Goal: Information Seeking & Learning: Learn about a topic

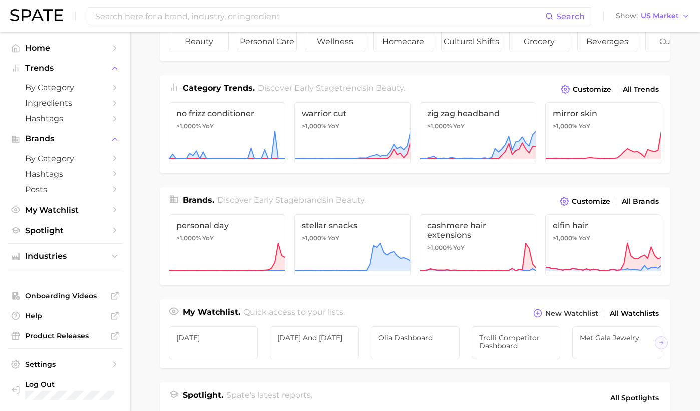
scroll to position [403, 0]
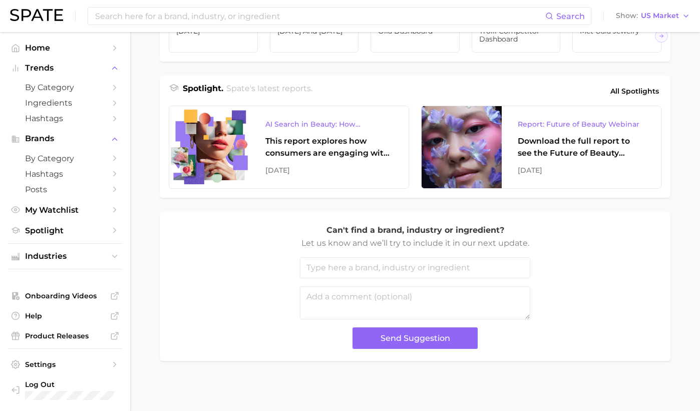
drag, startPoint x: 687, startPoint y: 408, endPoint x: 761, endPoint y: 455, distance: 87.3
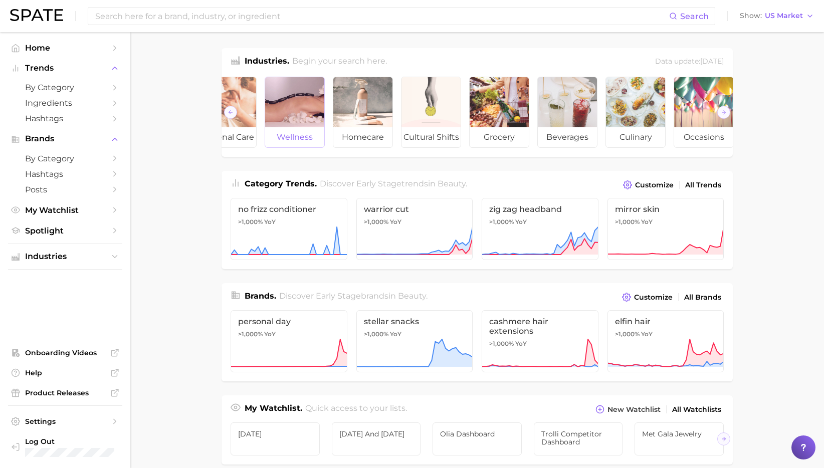
scroll to position [0, 112]
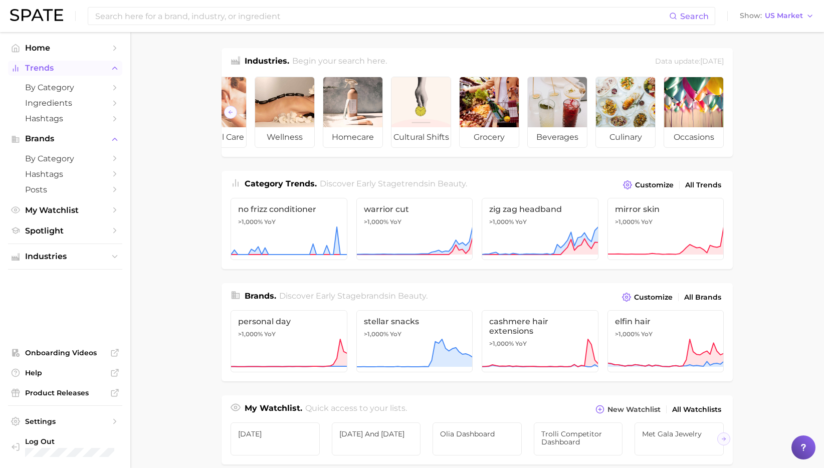
click at [66, 72] on span "Trends" at bounding box center [65, 68] width 80 height 9
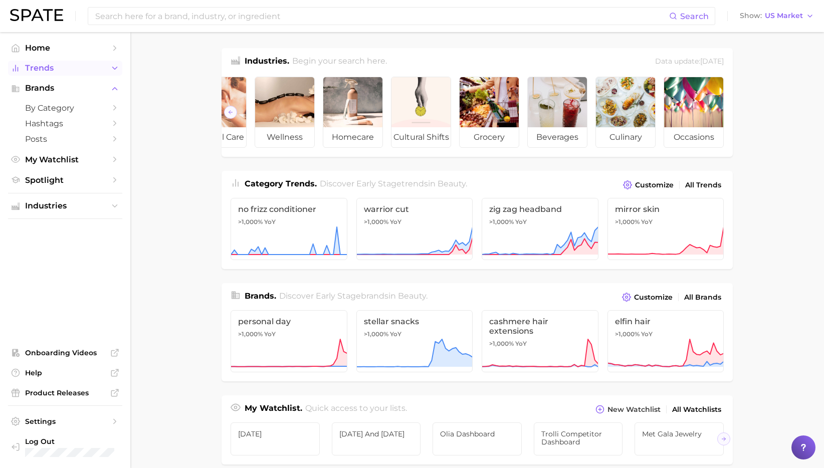
click at [61, 67] on span "Trends" at bounding box center [65, 68] width 80 height 9
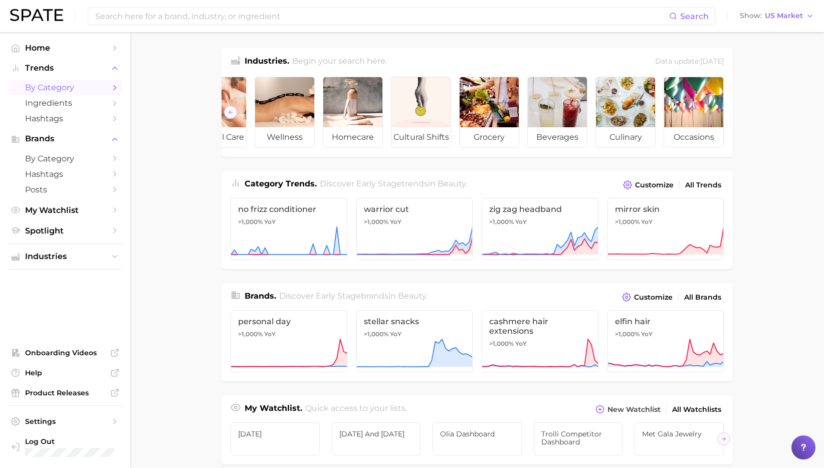
click at [57, 85] on span "by Category" at bounding box center [65, 88] width 80 height 10
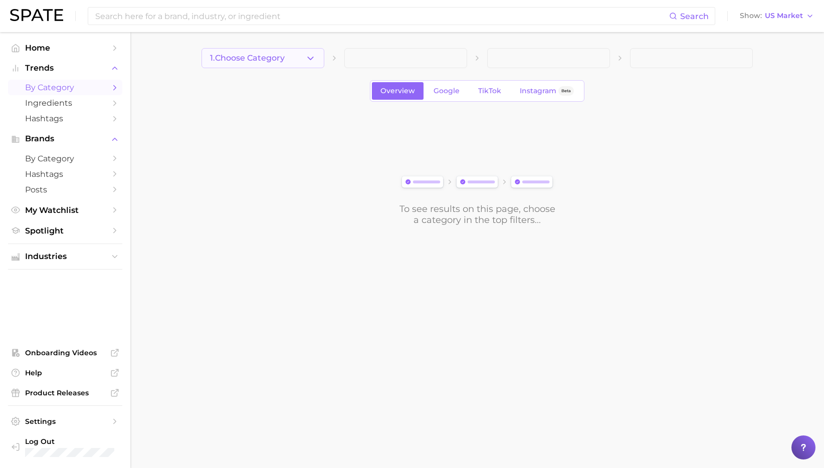
click at [301, 61] on button "1. Choose Category" at bounding box center [262, 58] width 123 height 20
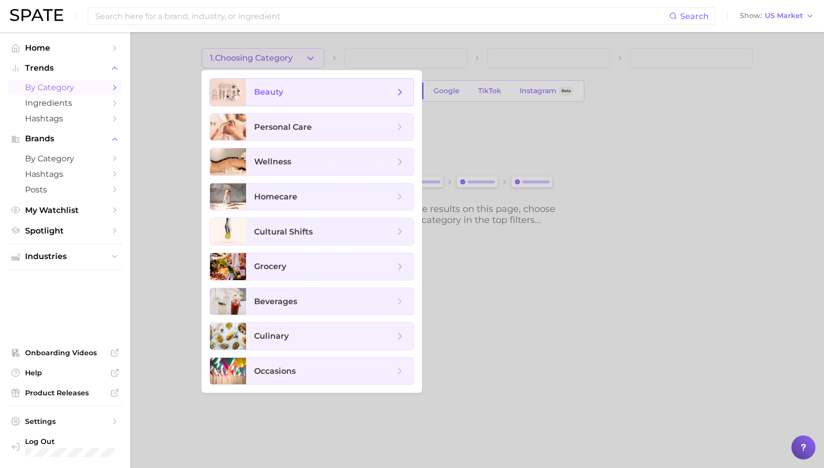
click at [283, 91] on span "beauty" at bounding box center [324, 92] width 140 height 11
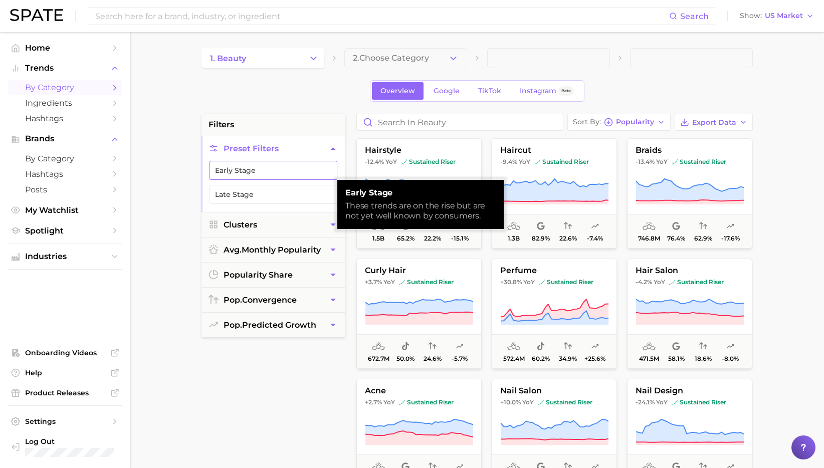
click at [268, 168] on button "Early Stage" at bounding box center [273, 170] width 128 height 19
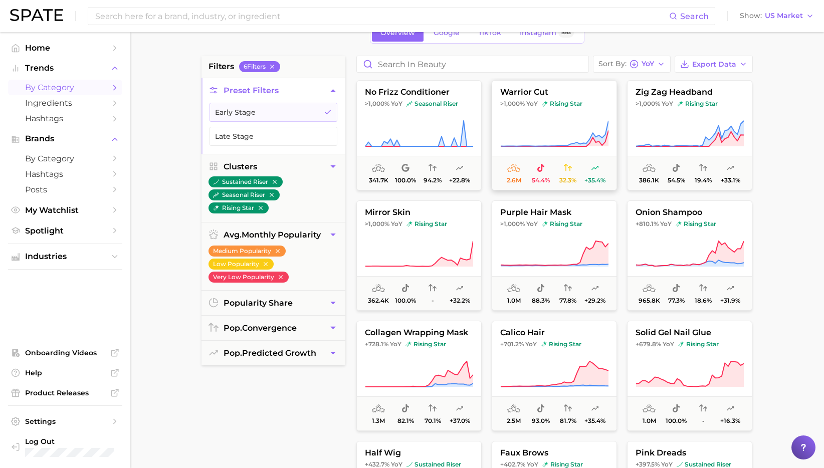
click at [536, 128] on icon at bounding box center [554, 134] width 108 height 28
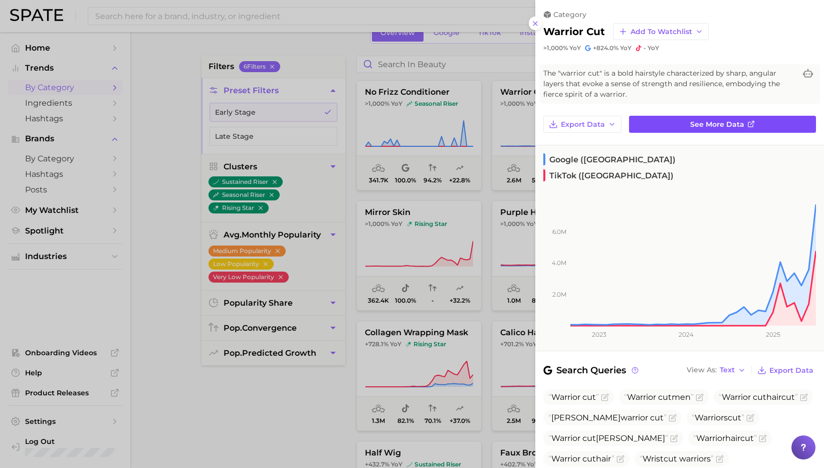
click at [666, 124] on link "See more data" at bounding box center [722, 124] width 187 height 17
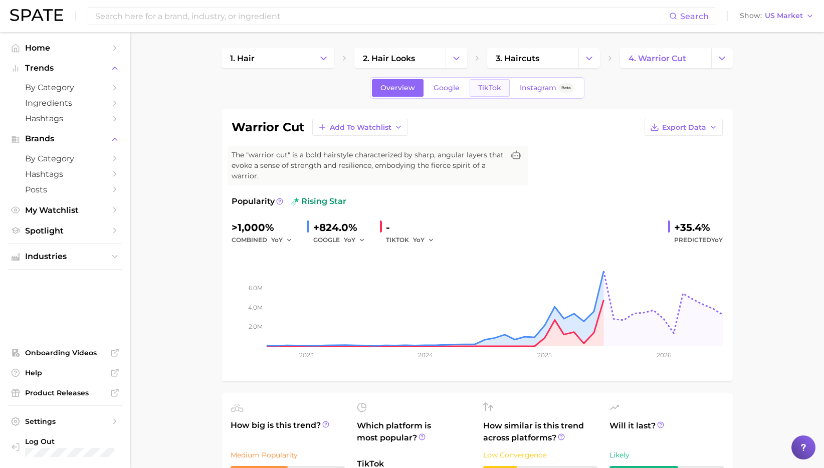
click at [481, 86] on span "TikTok" at bounding box center [489, 88] width 23 height 9
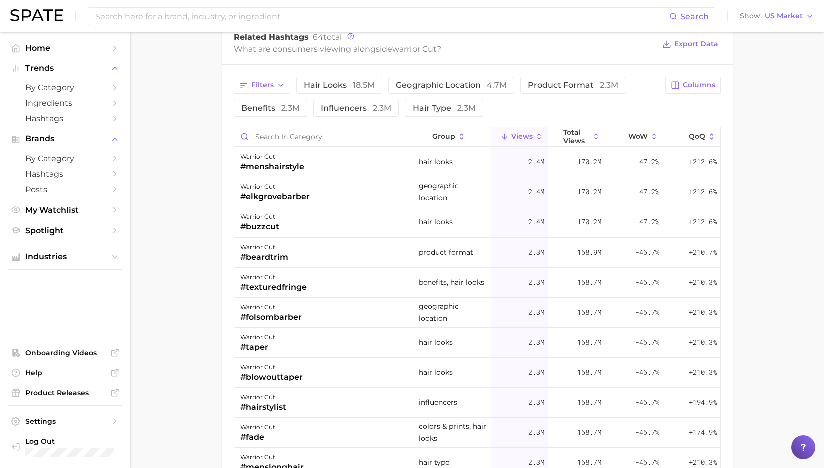
scroll to position [803, 0]
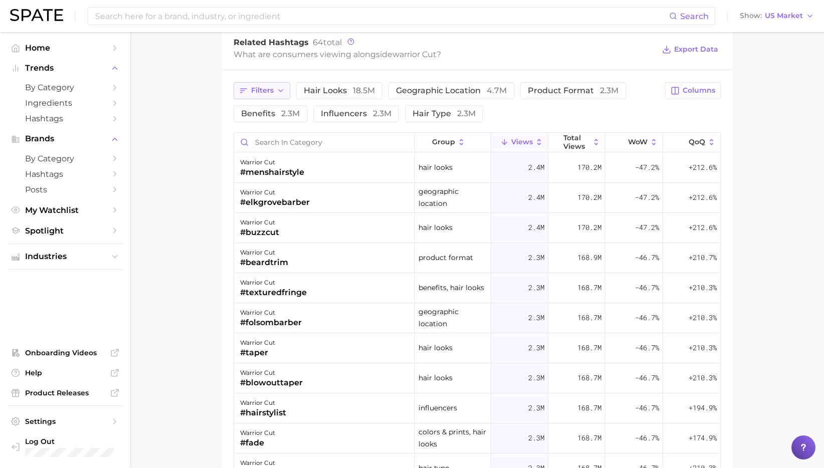
click at [265, 89] on span "Filters" at bounding box center [262, 90] width 23 height 9
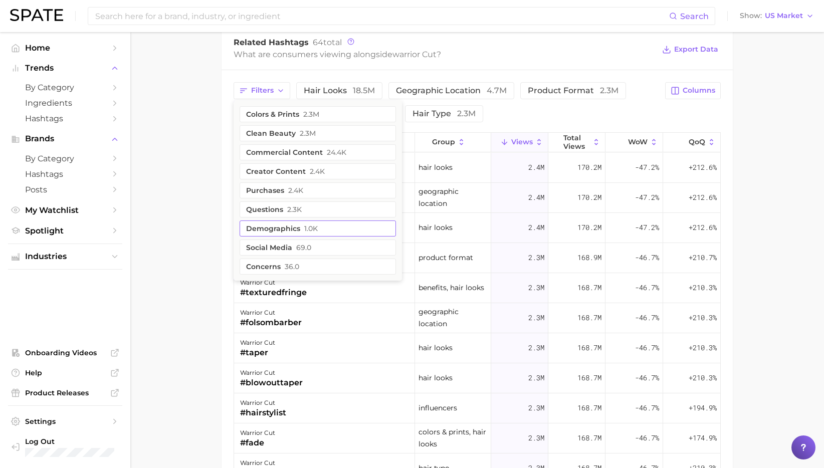
click at [289, 233] on button "demographics 1.0k" at bounding box center [317, 228] width 156 height 16
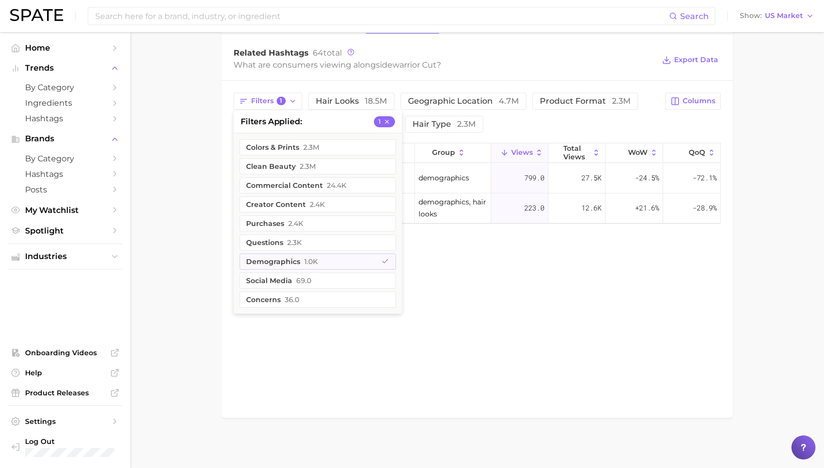
scroll to position [793, 0]
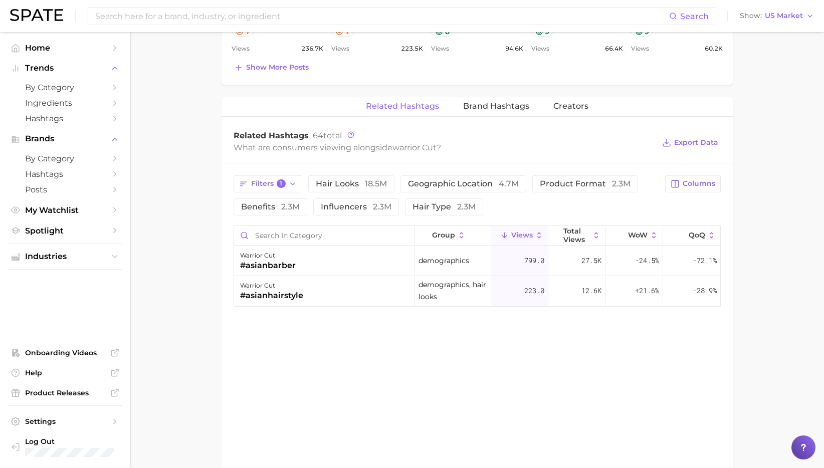
scroll to position [712, 0]
click at [485, 104] on span "Brand Hashtags" at bounding box center [496, 104] width 66 height 9
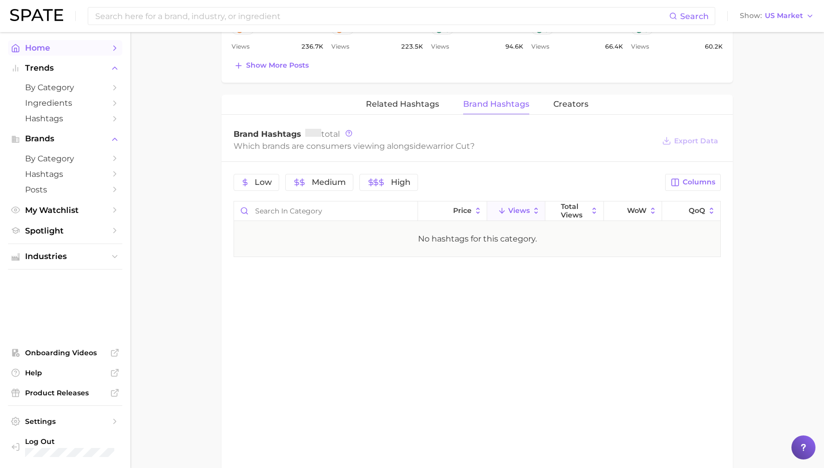
click at [63, 48] on span "Home" at bounding box center [65, 48] width 80 height 10
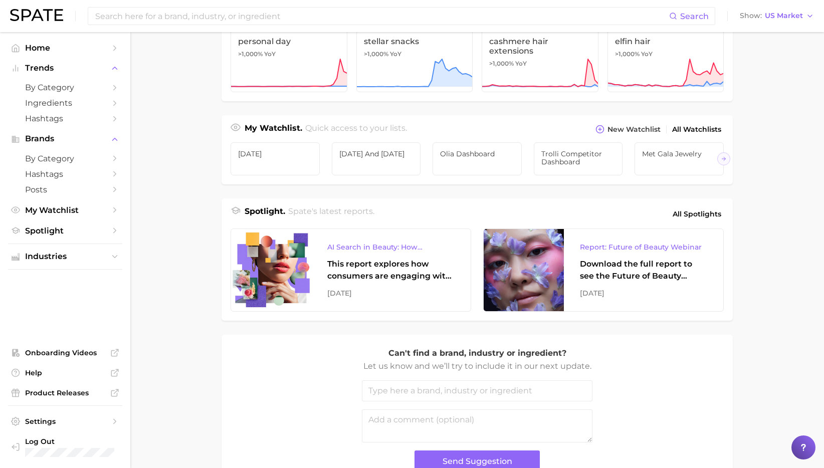
scroll to position [282, 0]
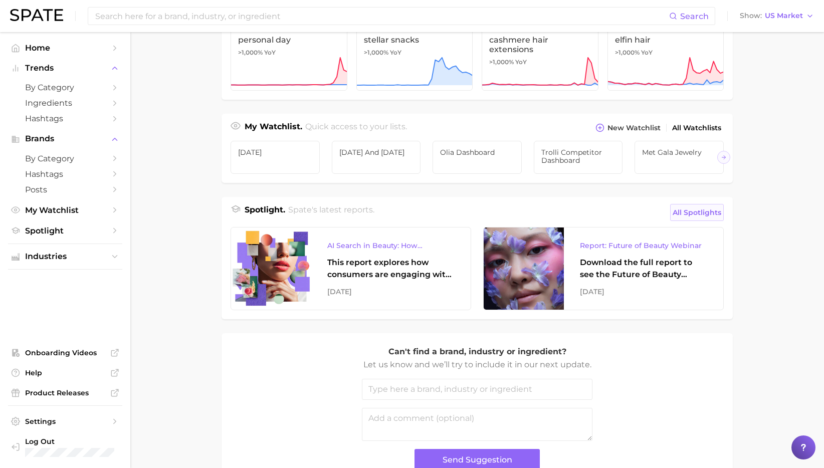
click at [700, 210] on span "All Spotlights" at bounding box center [696, 212] width 49 height 12
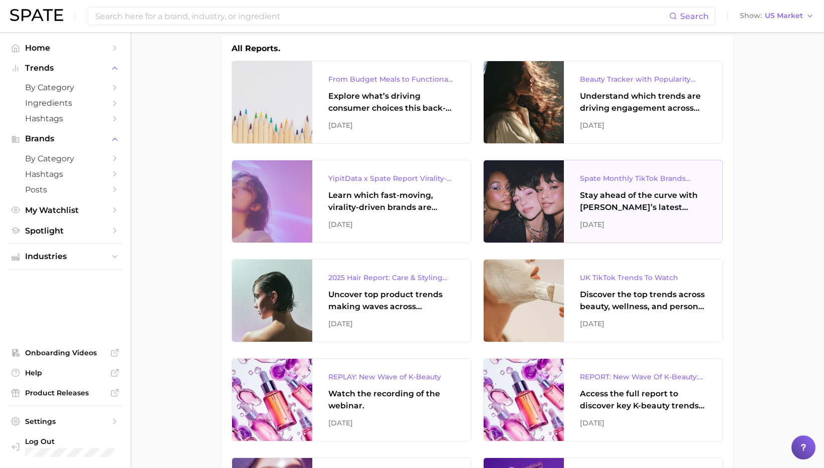
scroll to position [148, 0]
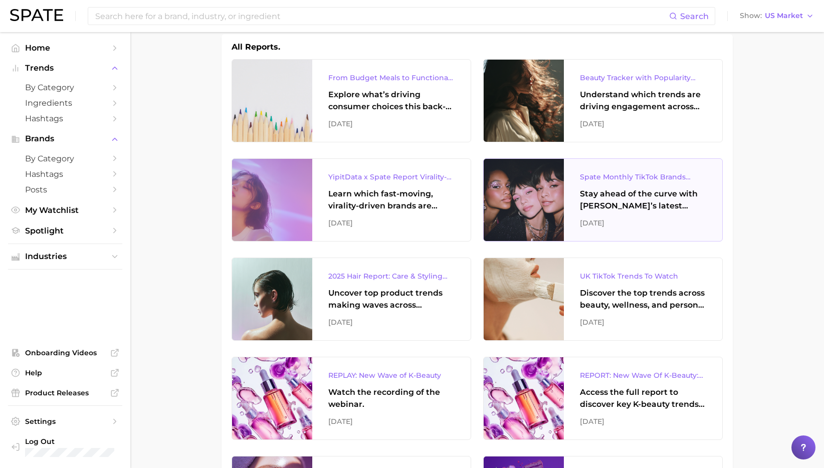
click at [628, 186] on div "Spate Monthly TikTok Brands Tracker Stay ahead of the curve with [PERSON_NAME]’…" at bounding box center [643, 200] width 158 height 82
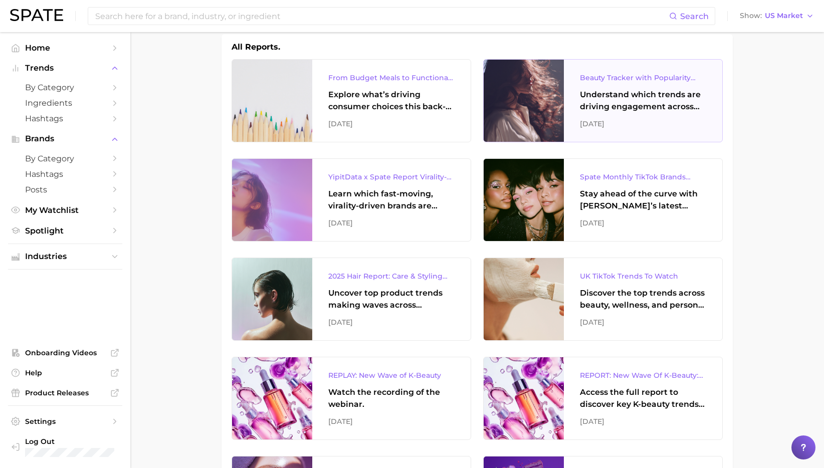
click at [601, 104] on div "Understand which trends are driving engagement across platforms in the skin, ha…" at bounding box center [643, 101] width 126 height 24
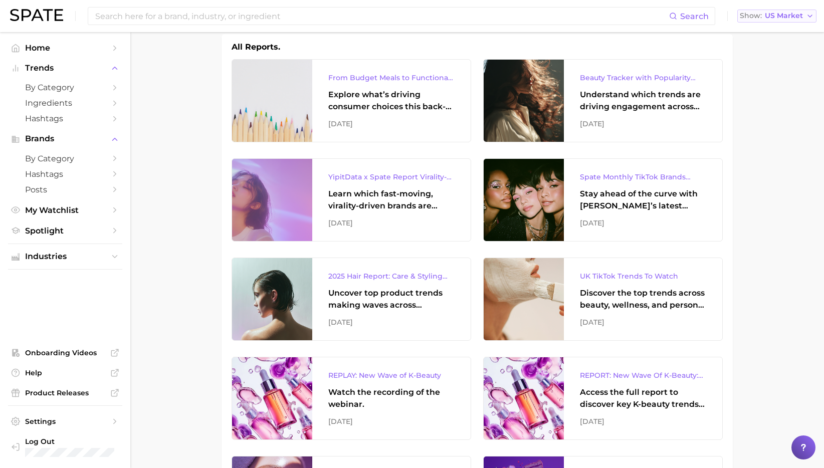
click at [700, 17] on span "US Market" at bounding box center [784, 16] width 38 height 6
click at [700, 13] on span "US Market" at bounding box center [784, 16] width 38 height 6
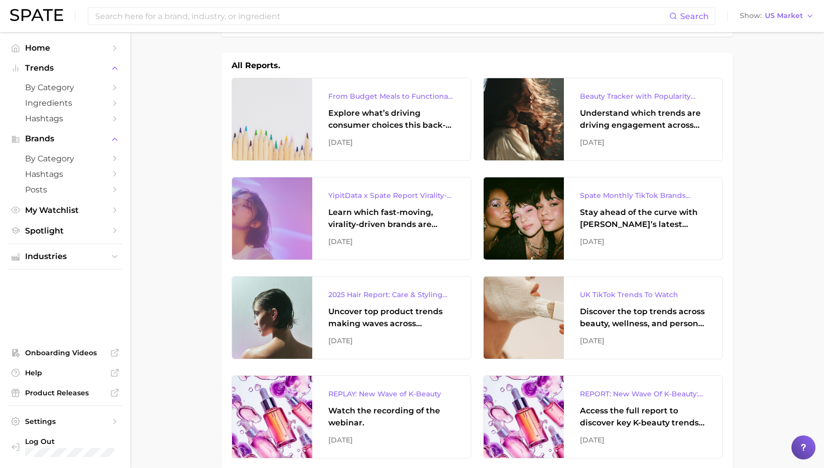
scroll to position [0, 0]
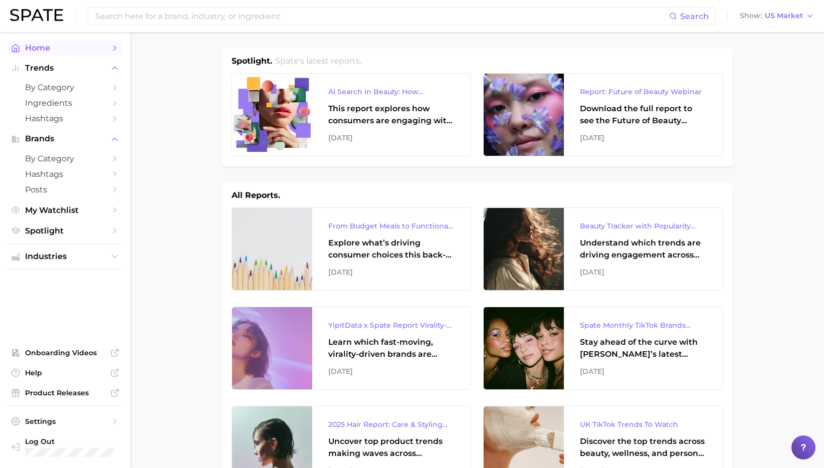
click at [59, 50] on span "Home" at bounding box center [65, 48] width 80 height 10
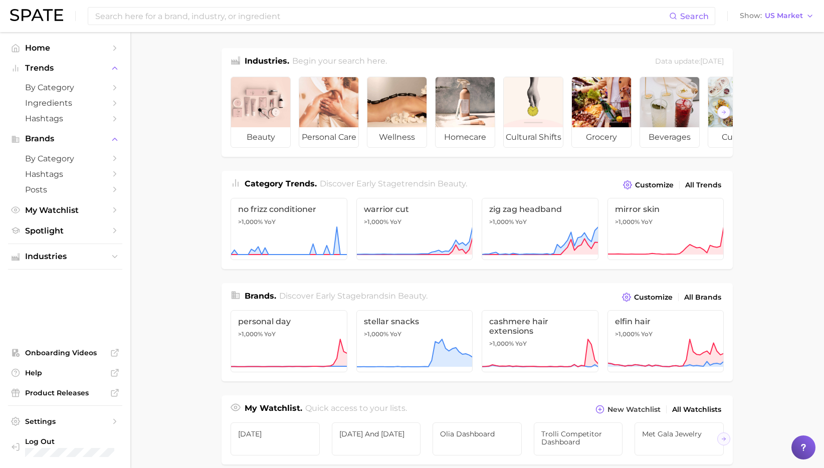
click at [53, 19] on img at bounding box center [36, 15] width 53 height 12
